Goal: Task Accomplishment & Management: Use online tool/utility

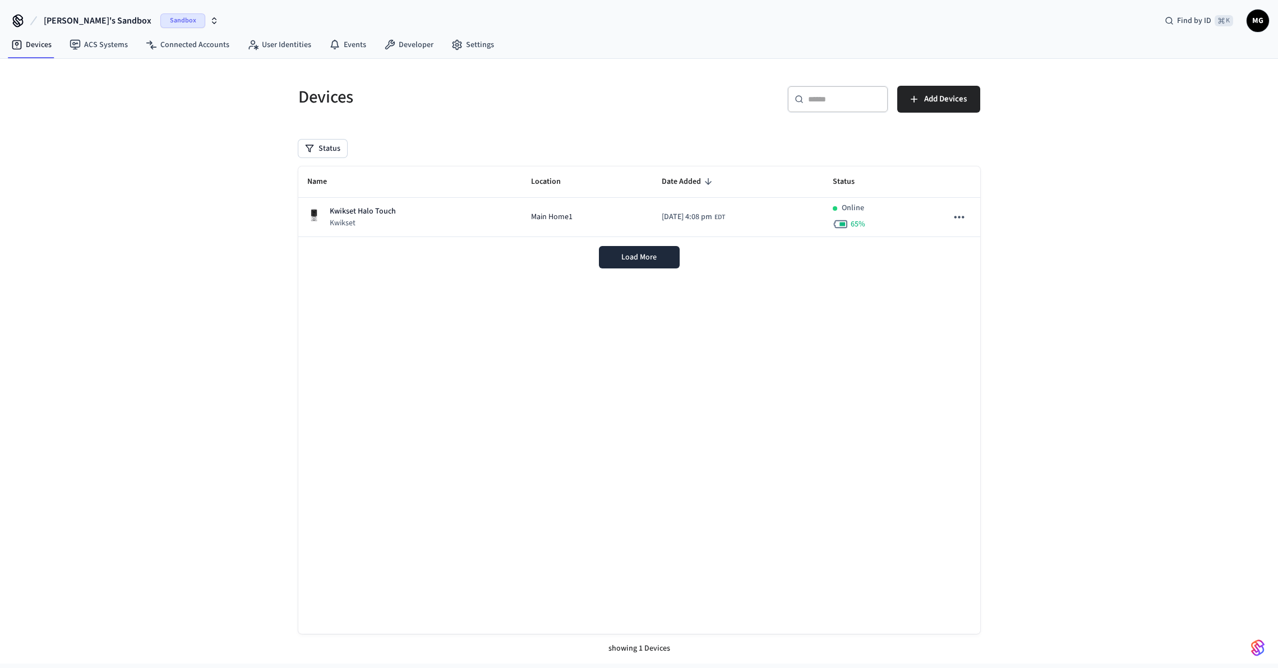
click at [547, 43] on div "Devices ACS Systems Connected Accounts User Identities Events Developer Settings" at bounding box center [639, 46] width 1278 height 26
click at [589, 47] on div "Devices ACS Systems Connected Accounts User Identities Events Developer Settings" at bounding box center [639, 46] width 1278 height 26
click at [433, 110] on div "Devices" at bounding box center [459, 96] width 348 height 49
click at [460, 45] on link "Settings" at bounding box center [472, 45] width 61 height 20
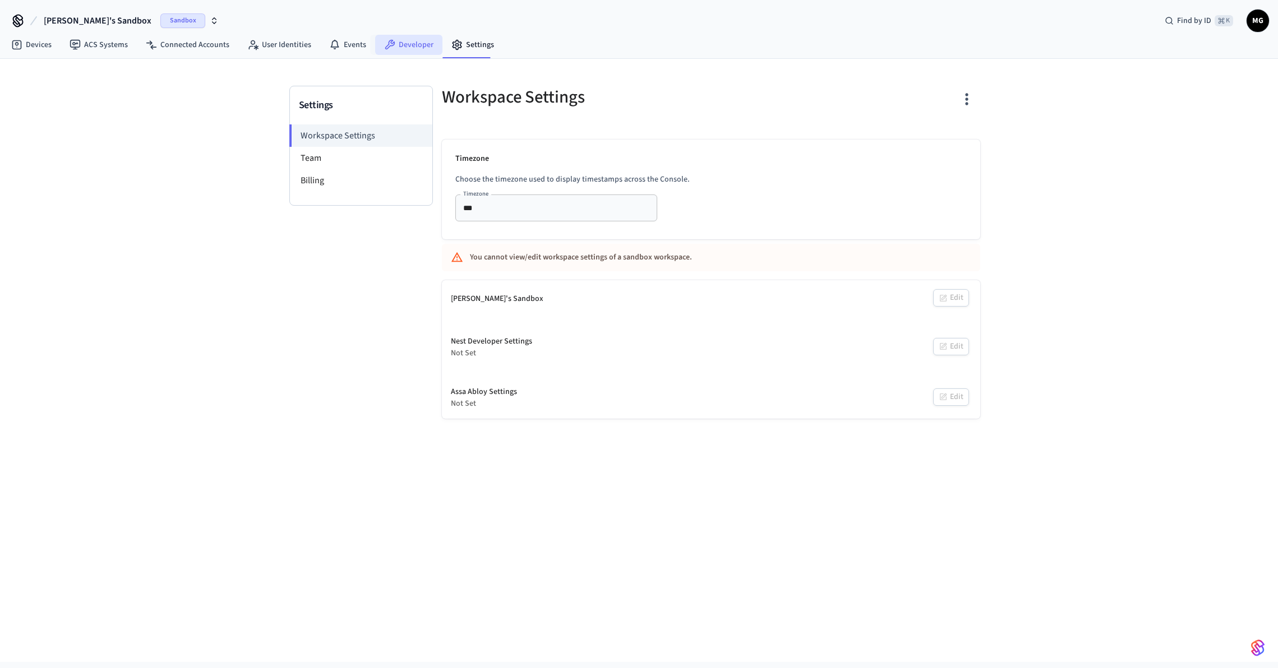
click at [403, 41] on link "Developer" at bounding box center [408, 45] width 67 height 20
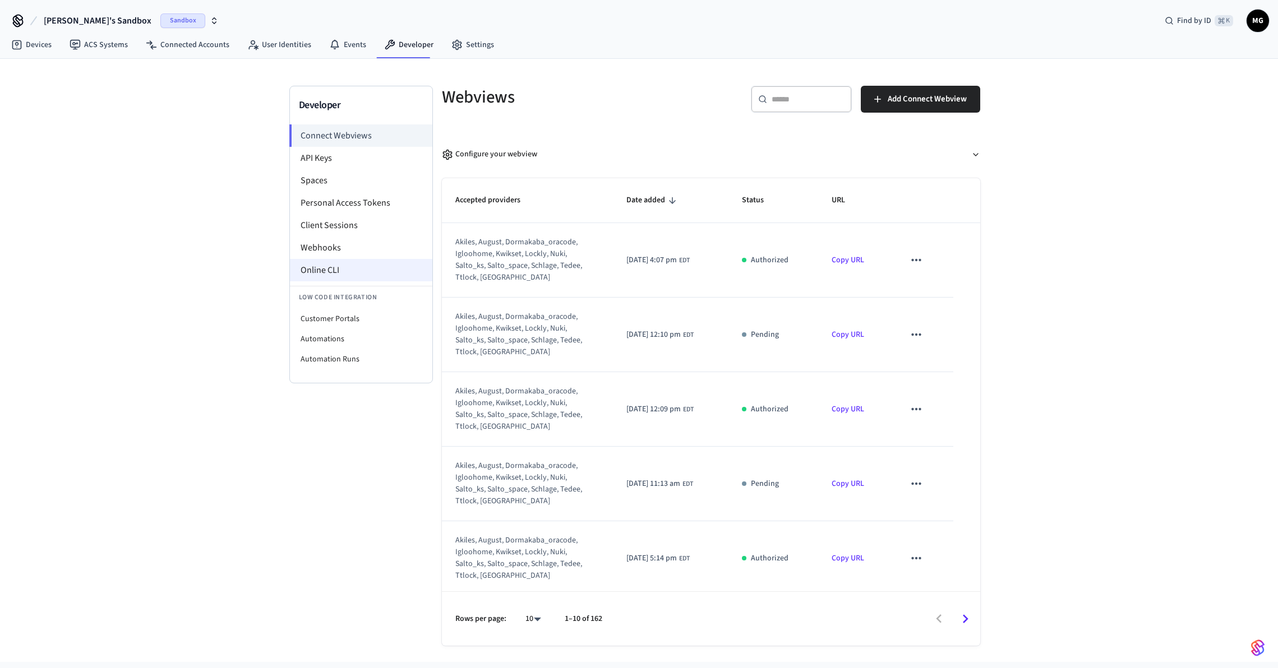
click at [359, 268] on li "Online CLI" at bounding box center [361, 270] width 142 height 22
click at [204, 47] on link "Connected Accounts" at bounding box center [187, 45] width 101 height 20
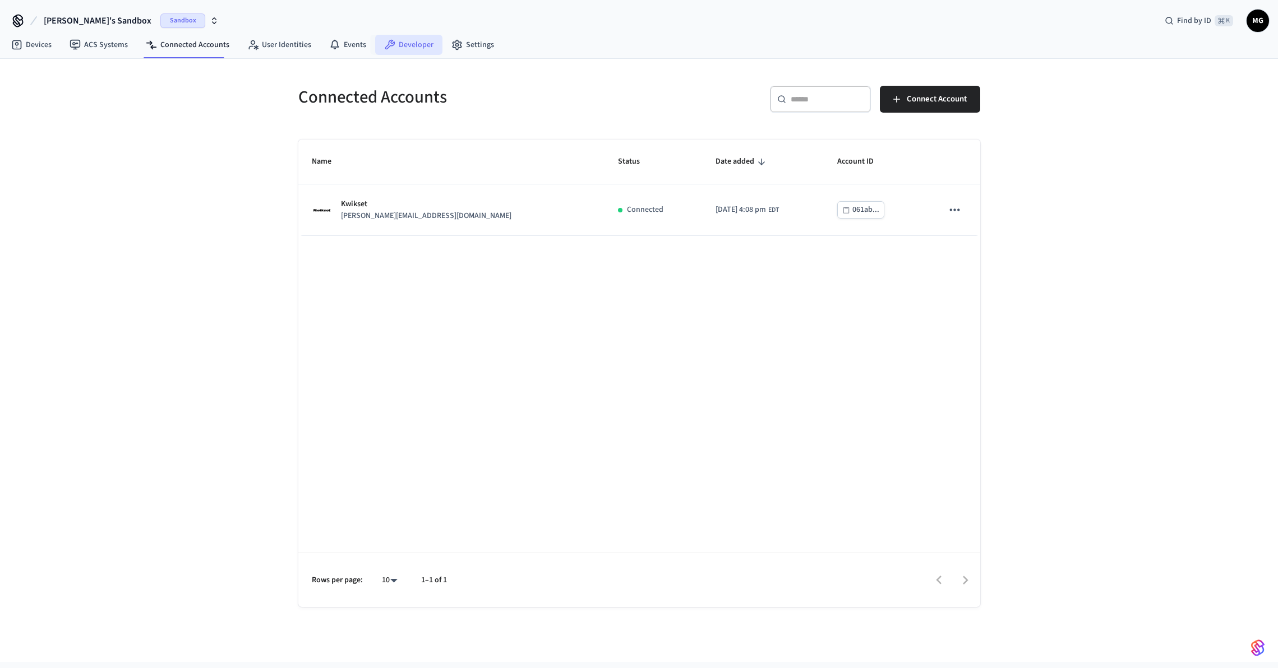
click at [400, 39] on link "Developer" at bounding box center [408, 45] width 67 height 20
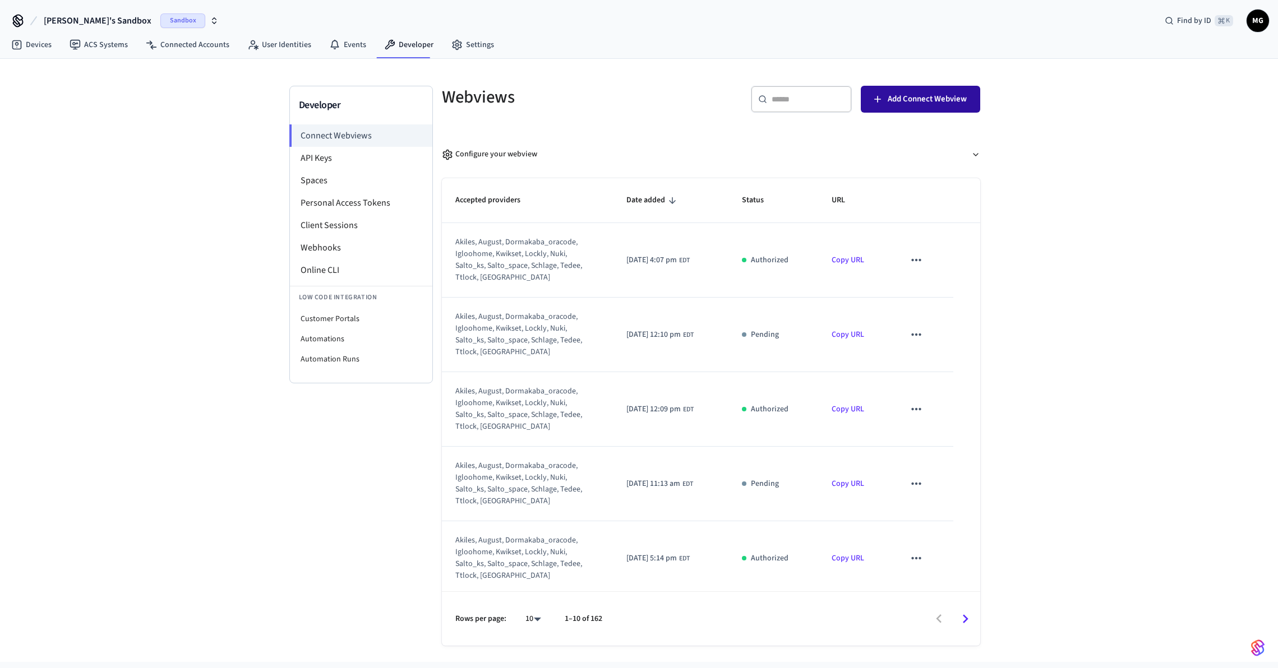
click at [932, 101] on span "Add Connect Webview" at bounding box center [927, 99] width 79 height 15
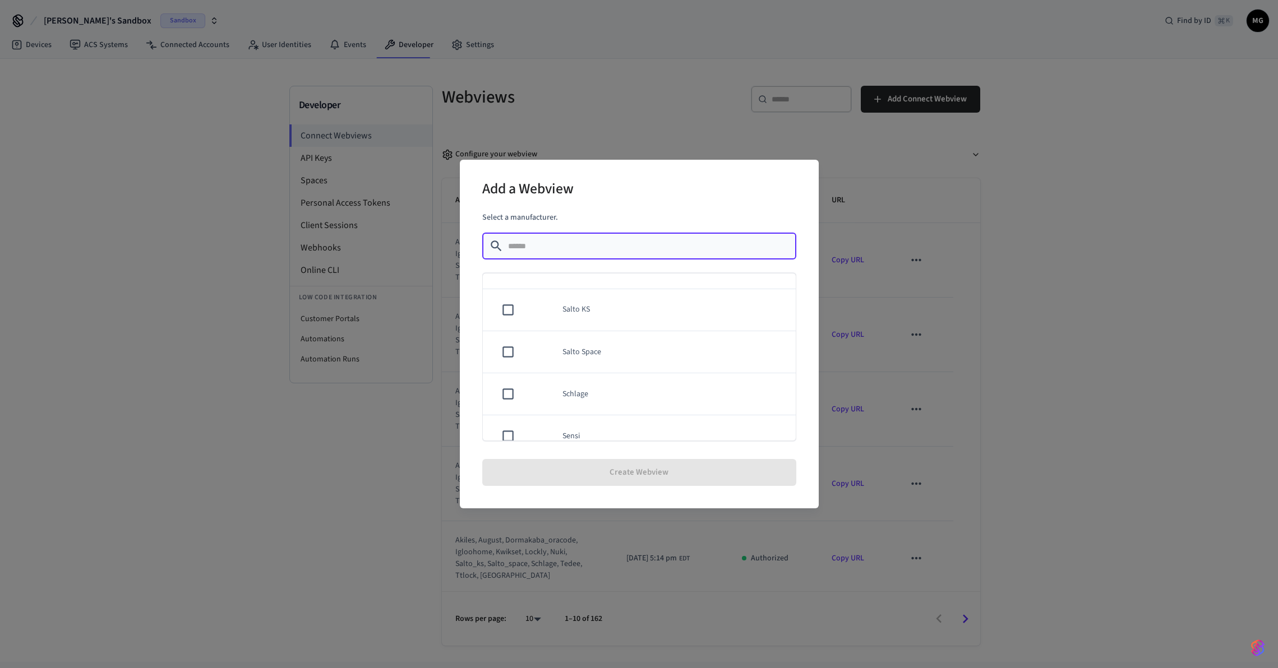
scroll to position [970, 0]
click at [602, 419] on td "Yale" at bounding box center [672, 420] width 247 height 42
